Goal: Transaction & Acquisition: Purchase product/service

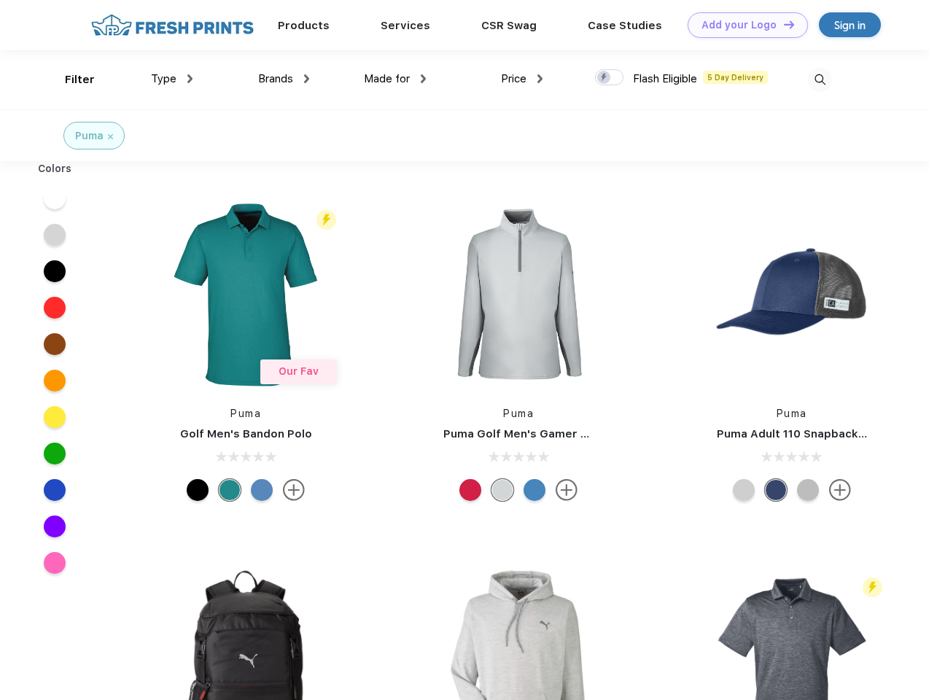
click at [743, 25] on link "Add your Logo Design Tool" at bounding box center [748, 25] width 120 height 26
click at [0, 0] on div "Design Tool" at bounding box center [0, 0] width 0 height 0
click at [783, 24] on link "Add your Logo Design Tool" at bounding box center [748, 25] width 120 height 26
click at [70, 80] on div "Filter" at bounding box center [80, 79] width 30 height 17
click at [172, 79] on span "Type" at bounding box center [164, 78] width 26 height 13
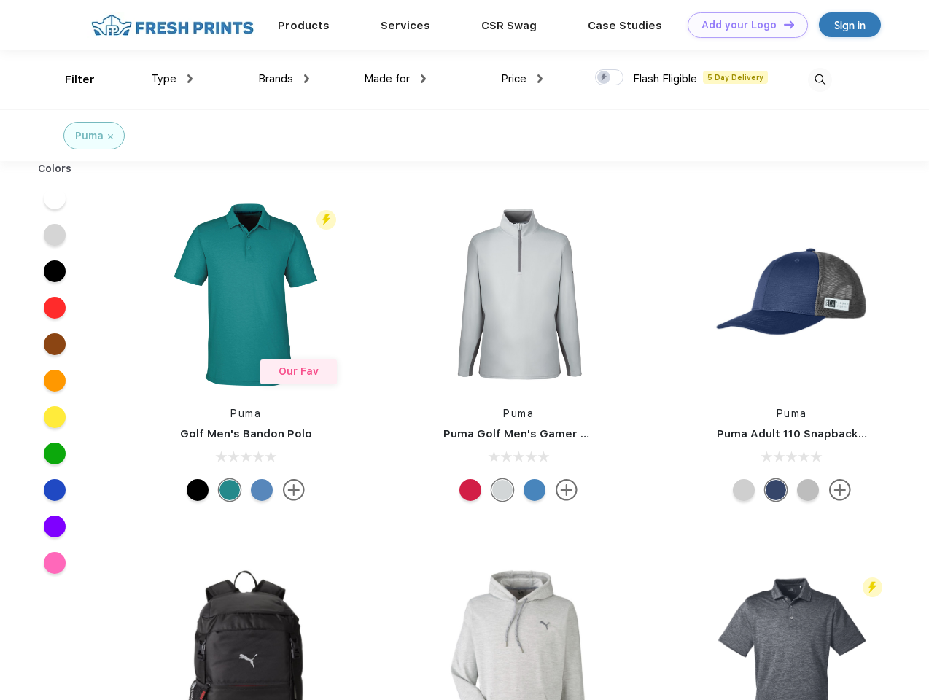
click at [284, 79] on span "Brands" at bounding box center [275, 78] width 35 height 13
click at [395, 79] on span "Made for" at bounding box center [387, 78] width 46 height 13
click at [522, 79] on span "Price" at bounding box center [514, 78] width 26 height 13
click at [610, 78] on div at bounding box center [609, 77] width 28 height 16
click at [605, 78] on input "checkbox" at bounding box center [599, 73] width 9 height 9
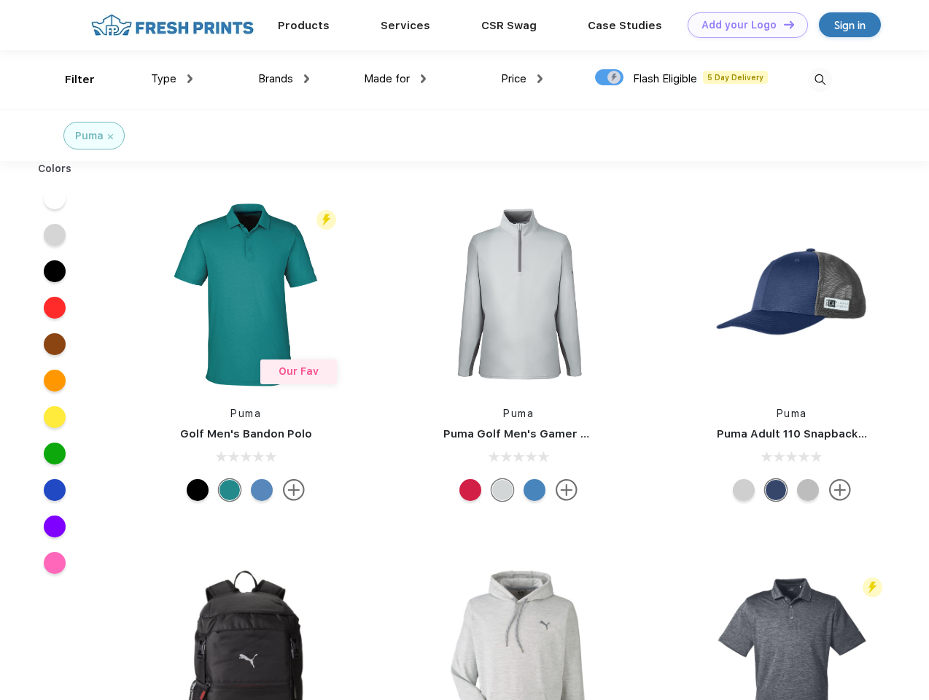
click at [820, 80] on img at bounding box center [820, 80] width 24 height 24
